Goal: Obtain resource: Obtain resource

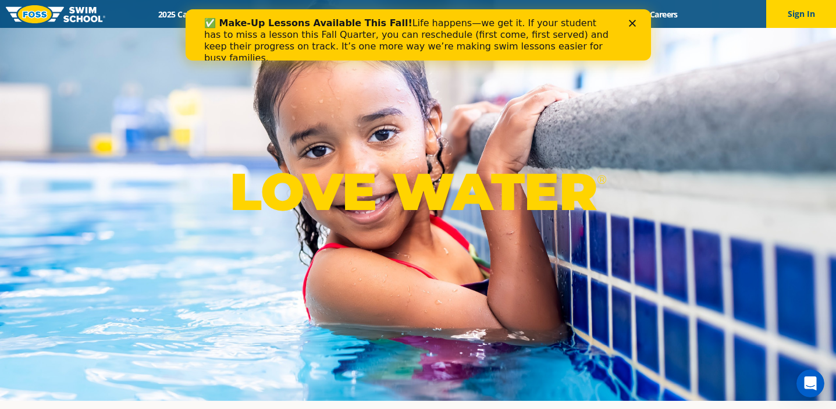
click at [630, 22] on polygon "Close" at bounding box center [632, 23] width 7 height 7
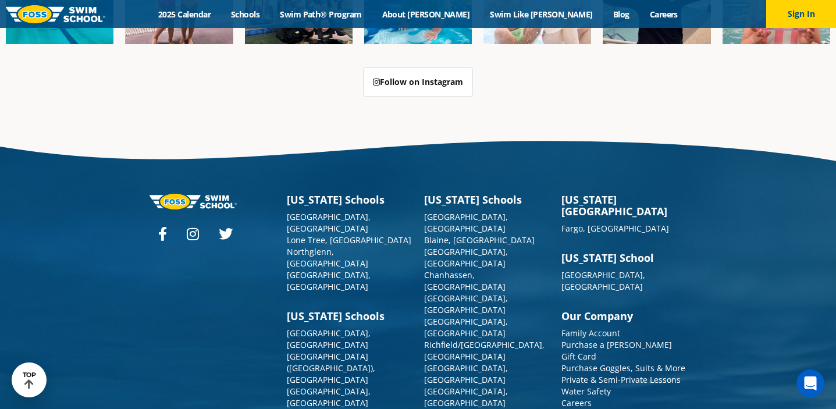
scroll to position [2939, 0]
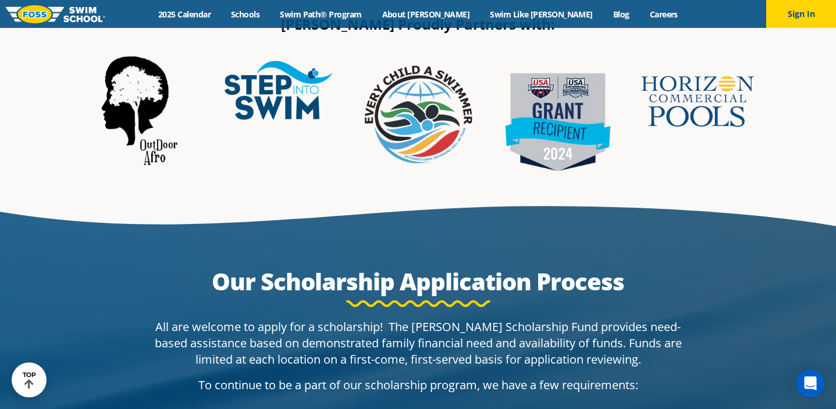
scroll to position [462, 0]
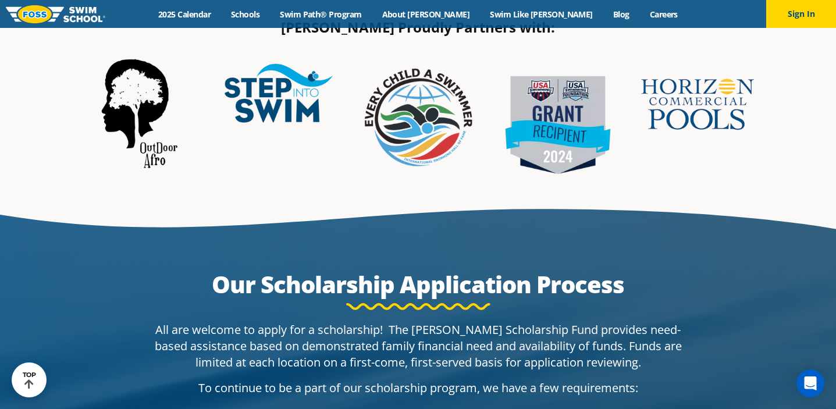
click at [264, 100] on img at bounding box center [279, 110] width 128 height 128
click at [427, 113] on img at bounding box center [418, 121] width 128 height 128
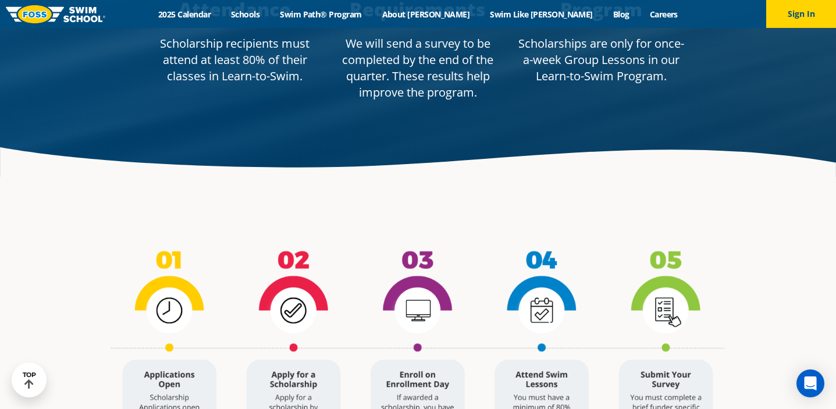
scroll to position [1002, 0]
